Goal: Find contact information: Find contact information

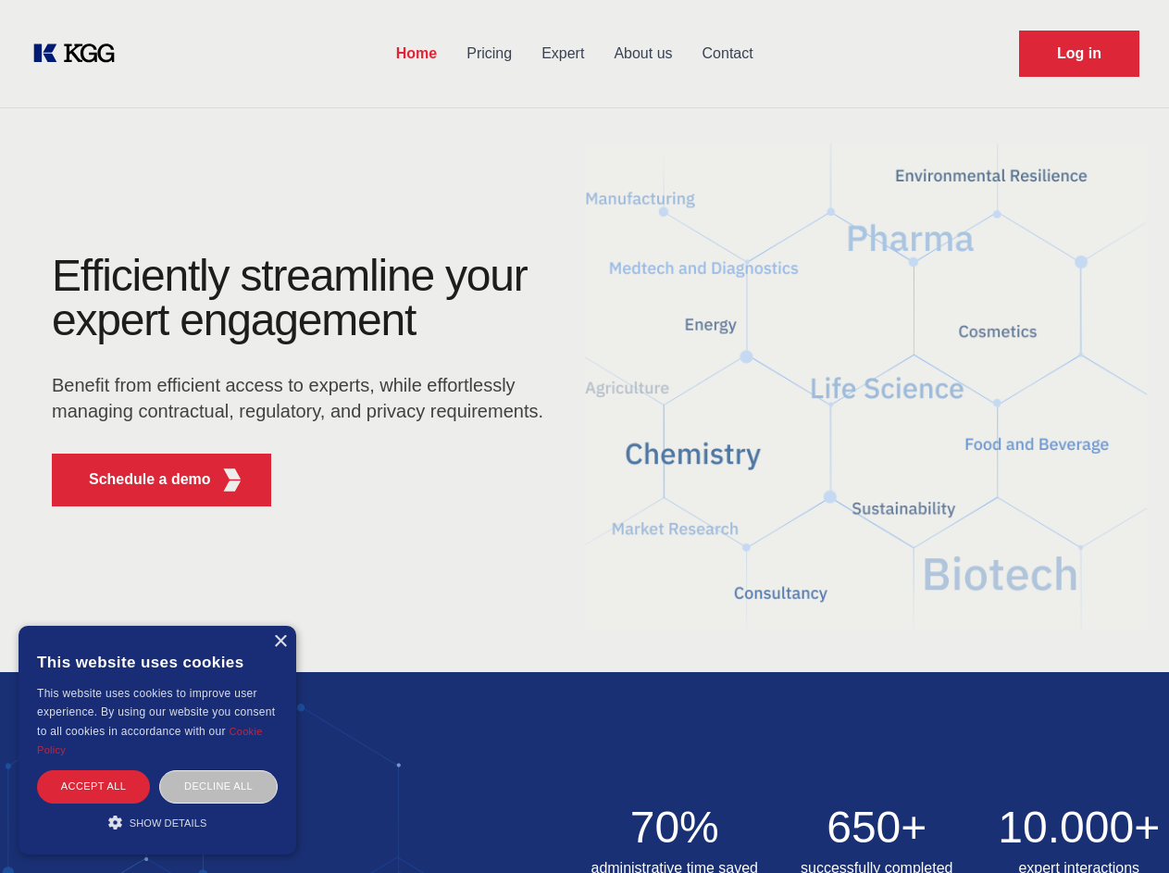
click at [584, 436] on div "Efficiently streamline your expert engagement Benefit from efficient access to …" at bounding box center [303, 387] width 563 height 267
click at [139, 479] on p "Schedule a demo" at bounding box center [150, 479] width 122 height 22
click at [280, 641] on div "× This website uses cookies This website uses cookies to improve user experienc…" at bounding box center [158, 740] width 278 height 229
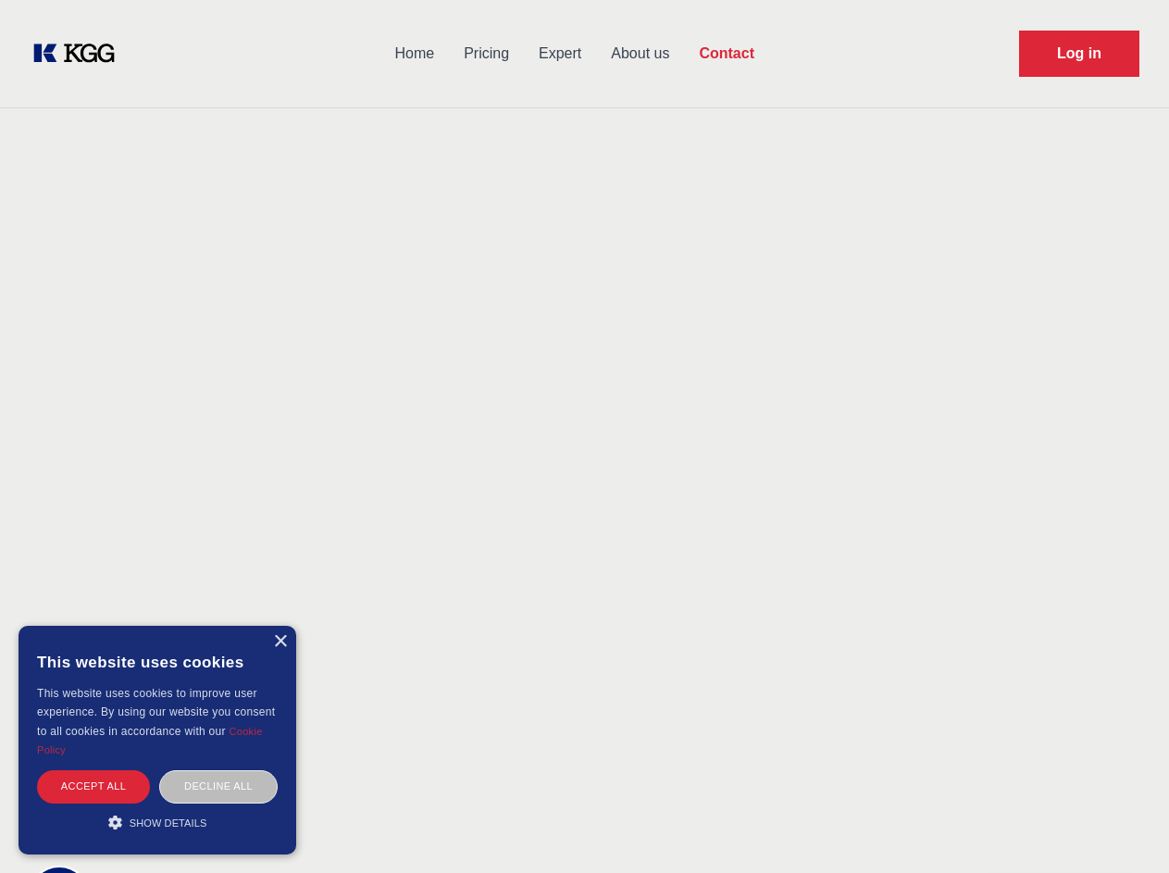
click at [93, 786] on div "Accept all" at bounding box center [93, 786] width 113 height 32
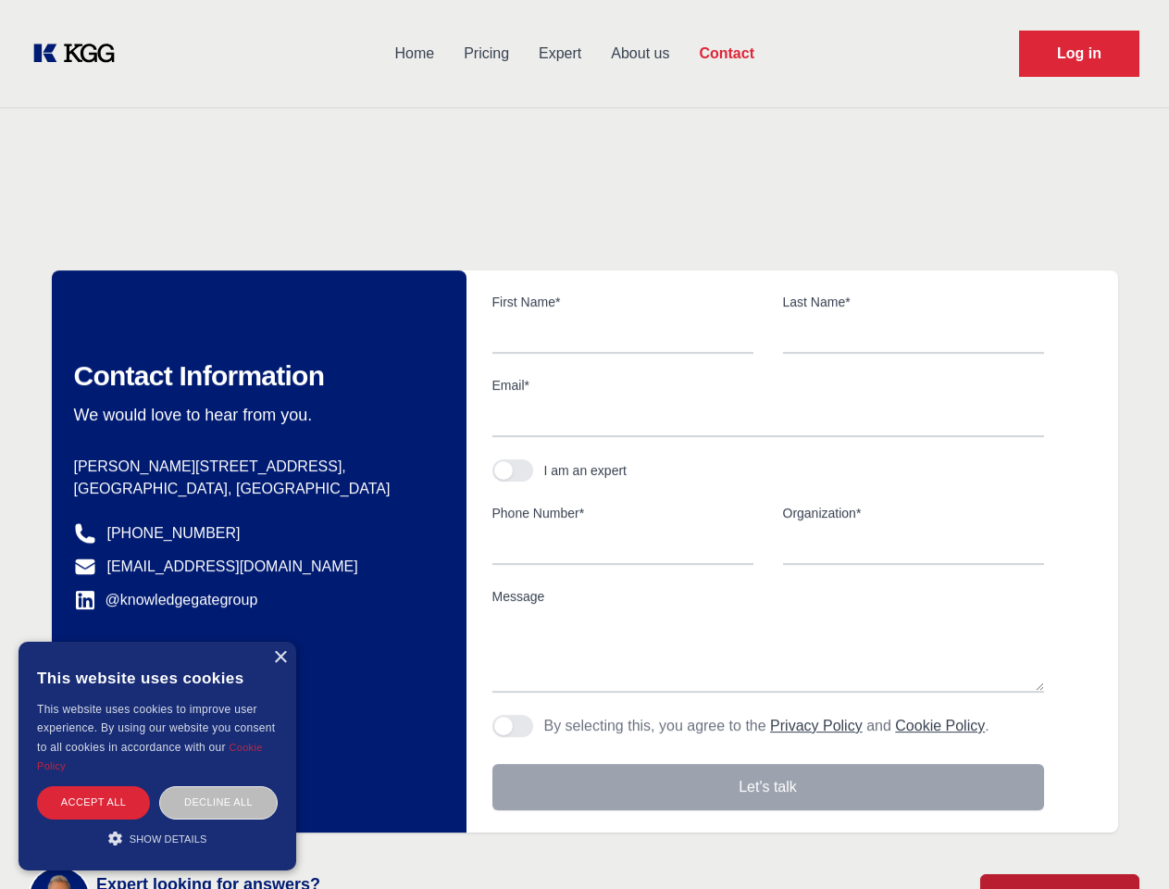
click at [218, 786] on div "Decline all" at bounding box center [218, 802] width 118 height 32
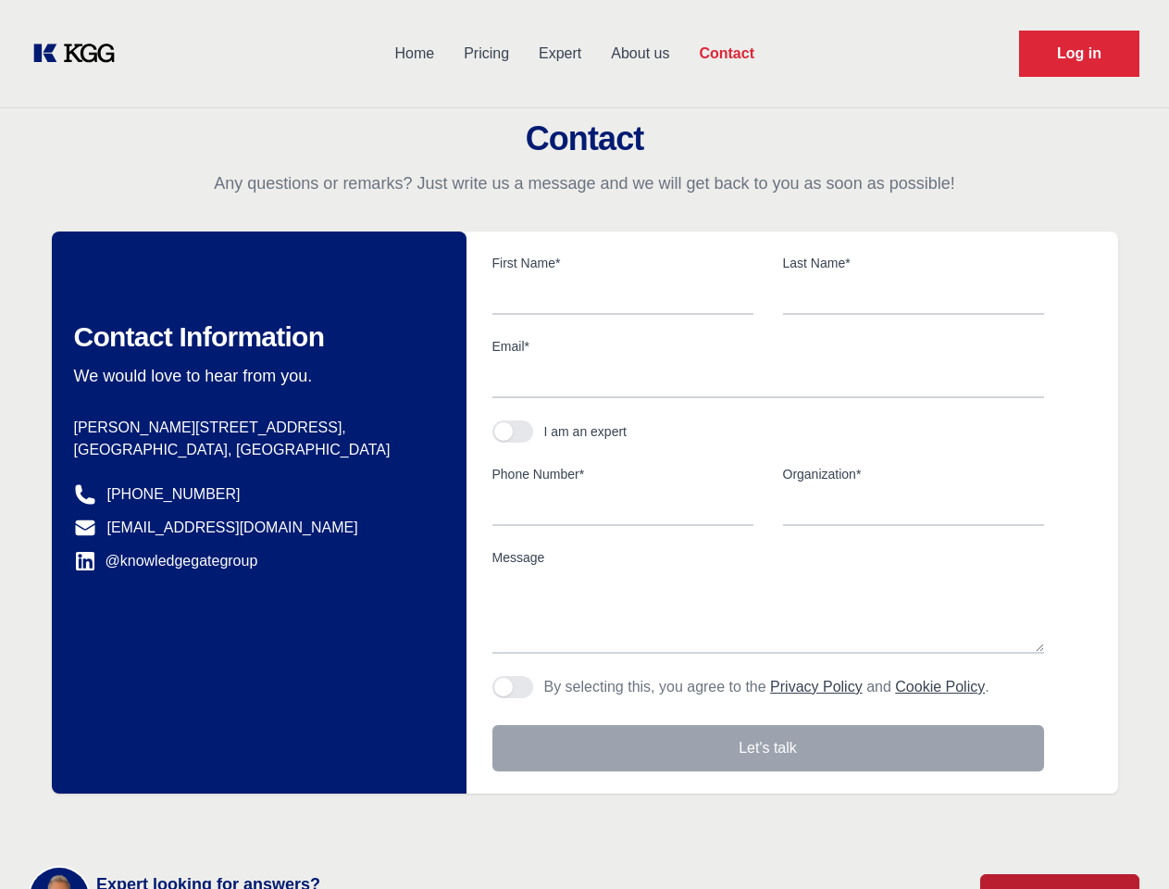
click at [157, 822] on main "Contact Any questions or remarks? Just write us a message and we will get back …" at bounding box center [584, 481] width 1169 height 963
